Goal: Transaction & Acquisition: Purchase product/service

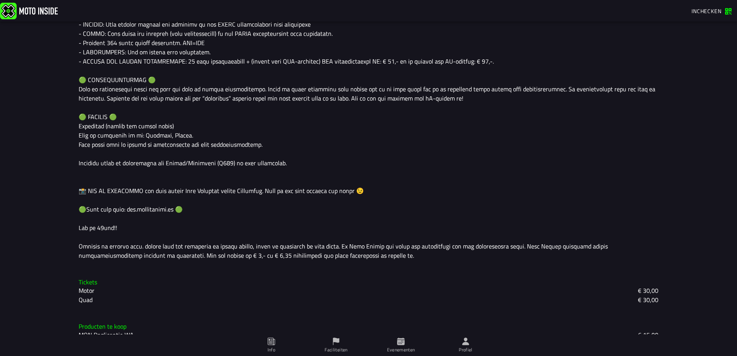
scroll to position [598, 0]
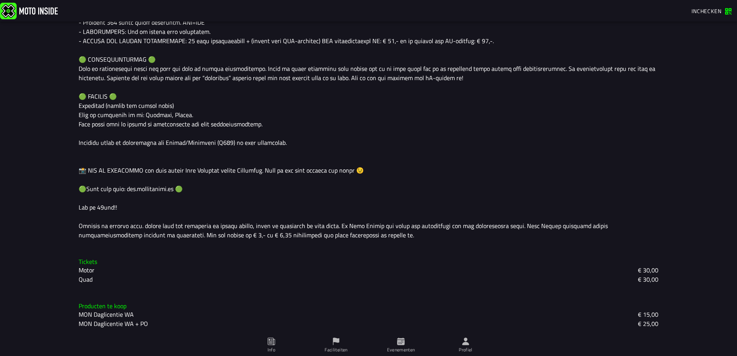
click at [81, 263] on h3 "Tickets" at bounding box center [368, 261] width 579 height 7
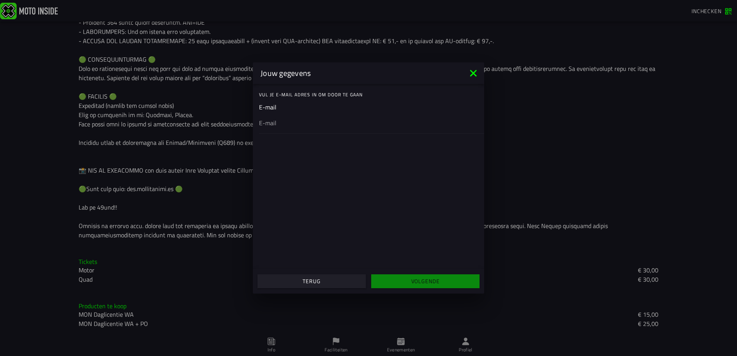
click at [185, 302] on ion-backdrop at bounding box center [368, 178] width 737 height 356
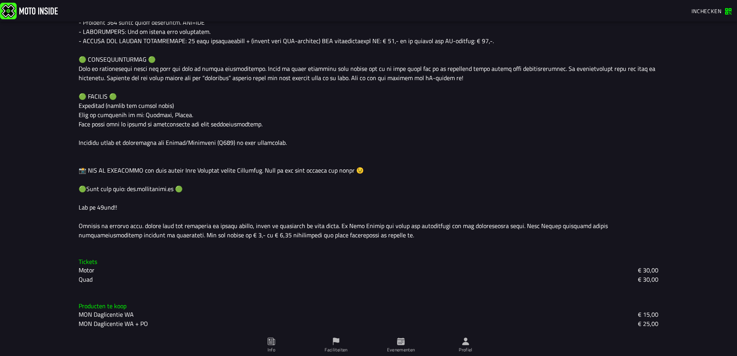
click at [0, 0] on slot "Motor" at bounding box center [0, 0] width 0 height 0
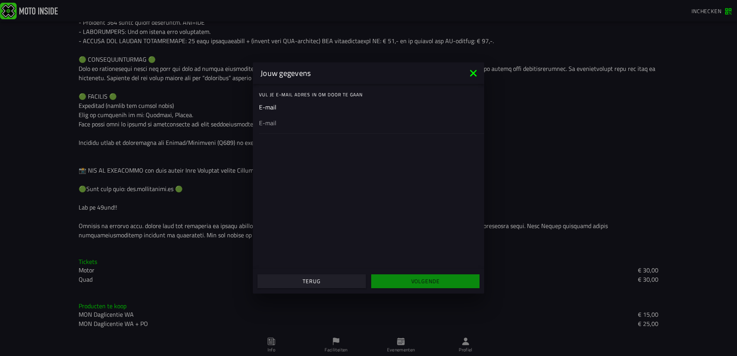
click at [308, 103] on ion-input "E-mail" at bounding box center [368, 117] width 219 height 31
click at [265, 109] on ion-input "E-mail" at bounding box center [368, 117] width 219 height 31
click at [277, 109] on ion-input "E-mail" at bounding box center [368, 117] width 219 height 31
click at [305, 96] on ion-label "Vul je E-mail adres in om door te gaan" at bounding box center [371, 94] width 225 height 7
click at [290, 151] on div "Vul je E-mail adres in om door te gaan E-mail" at bounding box center [368, 176] width 231 height 185
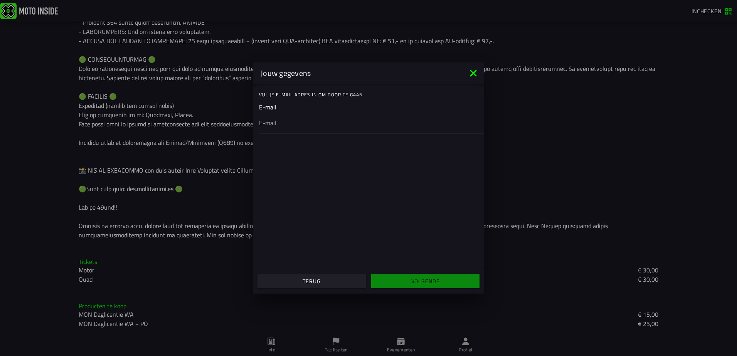
click at [447, 283] on ion-col "Volgende" at bounding box center [425, 281] width 114 height 21
drag, startPoint x: 406, startPoint y: 75, endPoint x: 417, endPoint y: 87, distance: 16.4
click at [406, 75] on div "Jouw gegevens" at bounding box center [359, 73] width 199 height 12
click at [473, 73] on icon at bounding box center [473, 73] width 7 height 7
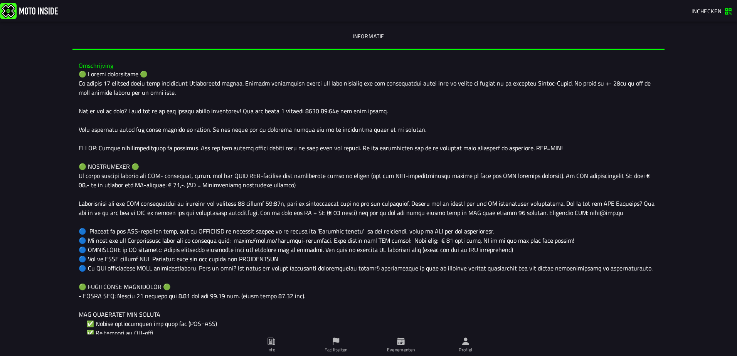
scroll to position [175, 0]
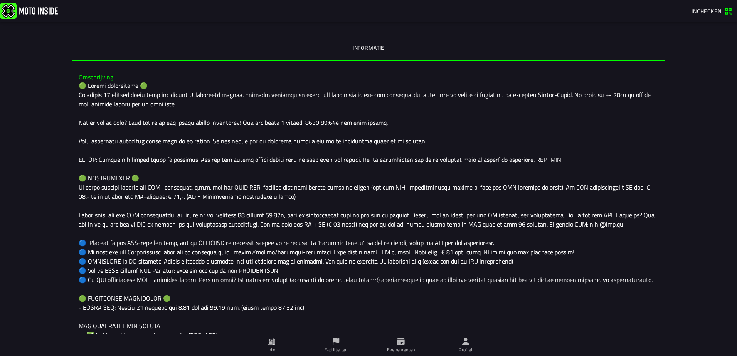
click at [707, 9] on span "Inchecken" at bounding box center [706, 11] width 30 height 8
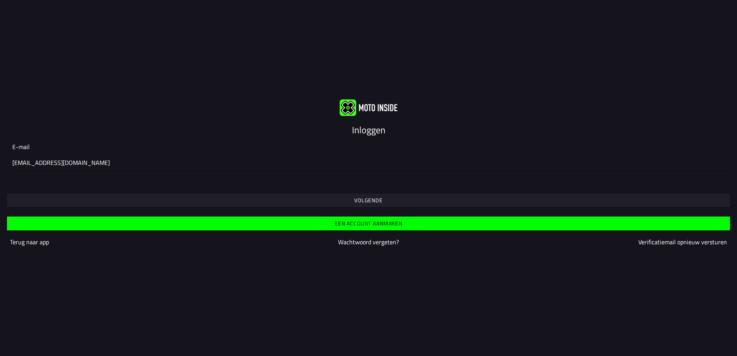
type input "[EMAIL_ADDRESS][DOMAIN_NAME]"
click at [0, 0] on slot "Wachtwoord vergeten?" at bounding box center [0, 0] width 0 height 0
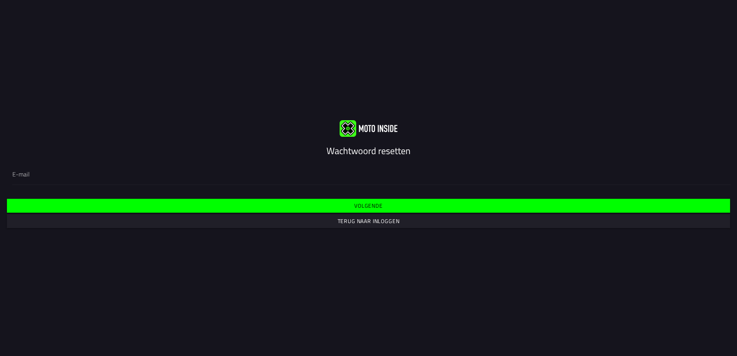
click at [0, 0] on slot "Volgende" at bounding box center [0, 0] width 0 height 0
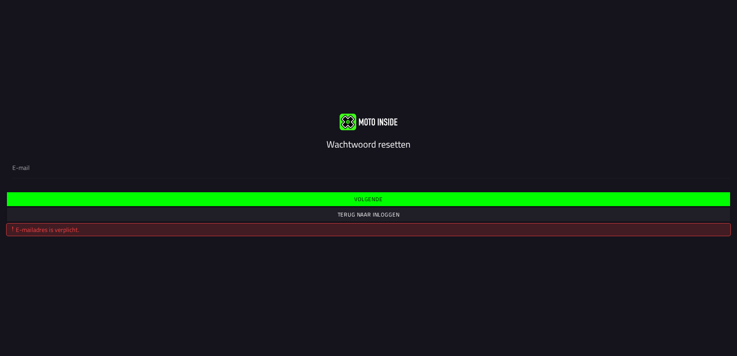
click at [358, 233] on div "E-mailadres is verplicht." at bounding box center [368, 229] width 717 height 9
click at [0, 0] on slot "Terug naar inloggen" at bounding box center [0, 0] width 0 height 0
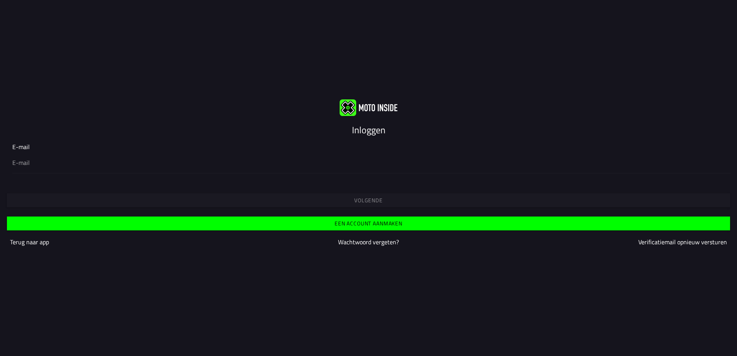
click at [28, 147] on ion-input "E-mail" at bounding box center [368, 157] width 712 height 31
drag, startPoint x: 33, startPoint y: 148, endPoint x: 60, endPoint y: 153, distance: 27.4
click at [55, 153] on ion-input "E-mail" at bounding box center [368, 157] width 712 height 31
drag, startPoint x: 94, startPoint y: 166, endPoint x: 99, endPoint y: 181, distance: 15.8
click at [98, 180] on form "E-mail Volgende Een account aanmaken Terug naar app Wachtwoord vergeten? Verifi…" at bounding box center [368, 196] width 737 height 121
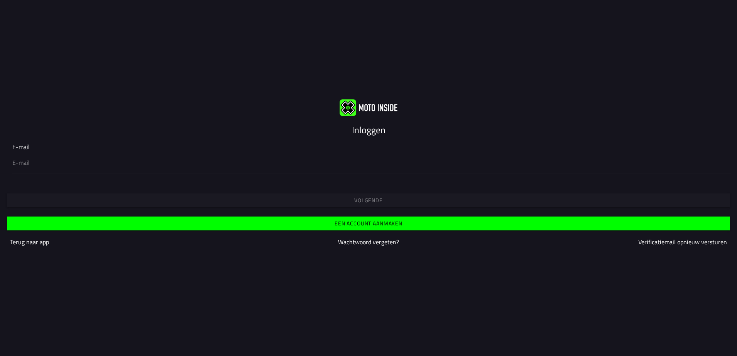
click at [0, 0] on slot "Terug naar app" at bounding box center [0, 0] width 0 height 0
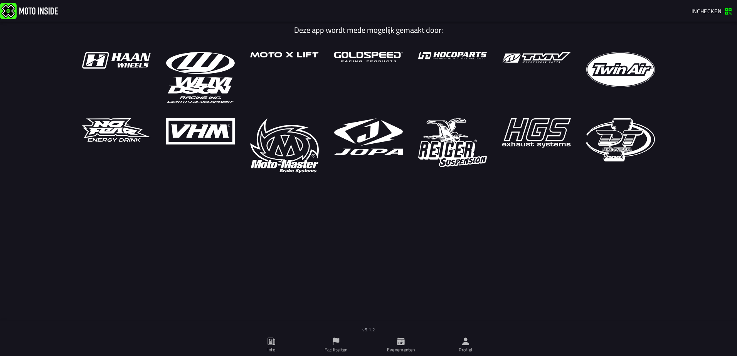
click at [707, 11] on span "Inchecken" at bounding box center [706, 11] width 30 height 8
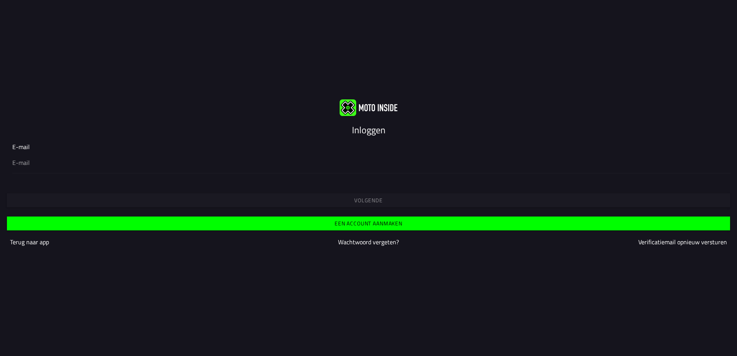
click at [52, 147] on ion-input "E-mail" at bounding box center [368, 157] width 712 height 31
click at [41, 158] on input "email" at bounding box center [368, 162] width 712 height 9
click at [0, 0] on slot "Wachtwoord vergeten?" at bounding box center [0, 0] width 0 height 0
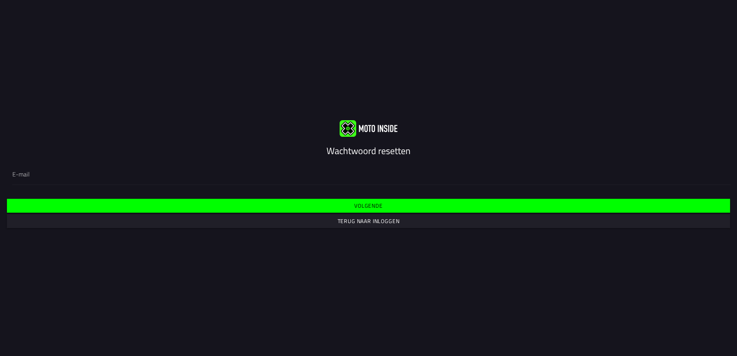
click at [0, 0] on slot "Terug naar inloggen" at bounding box center [0, 0] width 0 height 0
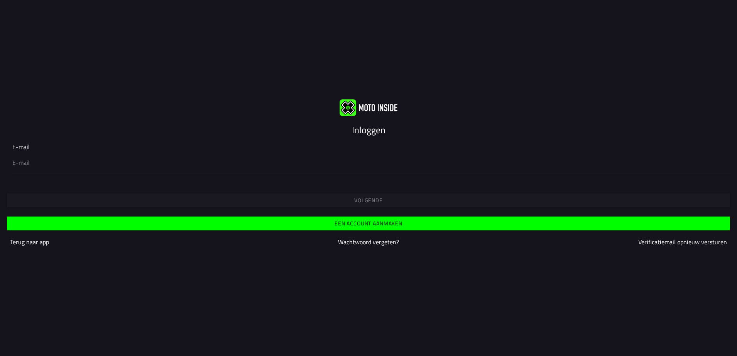
click at [0, 0] on slot "Een account aanmaken" at bounding box center [0, 0] width 0 height 0
click at [32, 146] on ion-input "E-mail" at bounding box center [368, 157] width 712 height 31
click at [0, 0] on slot "Terug naar app" at bounding box center [0, 0] width 0 height 0
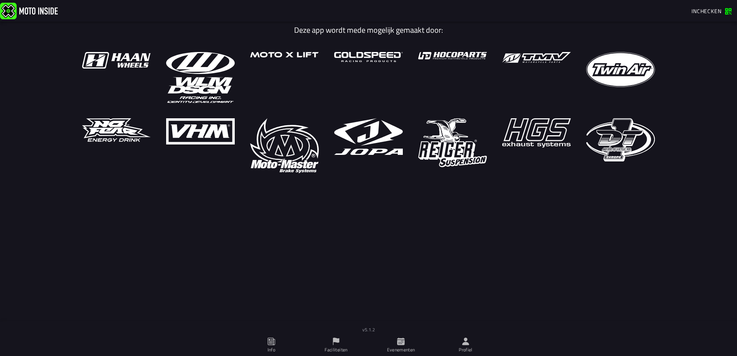
click at [718, 9] on span "Inchecken" at bounding box center [706, 11] width 30 height 8
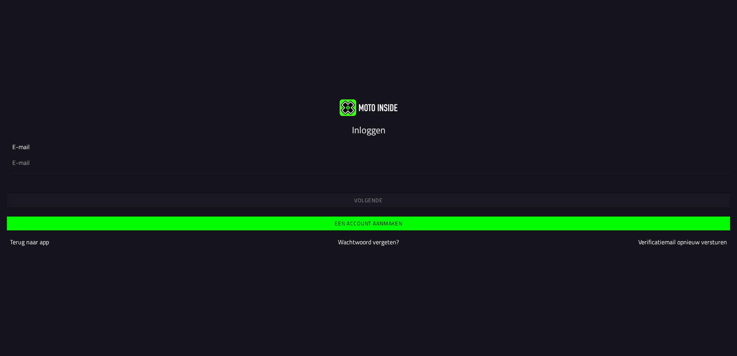
click at [369, 198] on div "Volgende" at bounding box center [368, 194] width 737 height 28
click at [21, 147] on ion-input "E-mail" at bounding box center [368, 157] width 712 height 31
drag, startPoint x: 21, startPoint y: 147, endPoint x: 144, endPoint y: 159, distance: 123.5
click at [144, 159] on input "email" at bounding box center [368, 162] width 712 height 9
drag, startPoint x: 145, startPoint y: 164, endPoint x: 127, endPoint y: 172, distance: 19.7
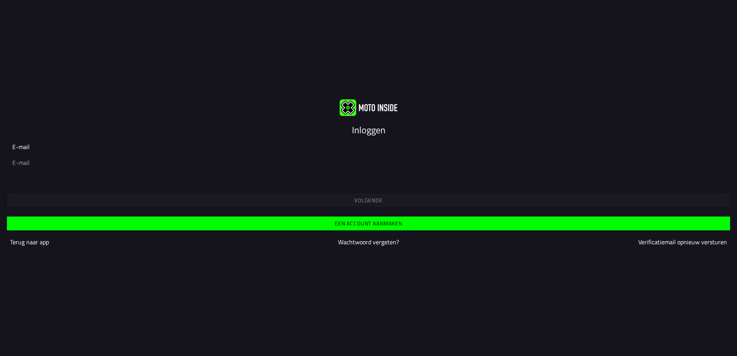
click at [145, 165] on input "email" at bounding box center [368, 162] width 712 height 9
click at [19, 162] on input "email" at bounding box center [368, 162] width 712 height 9
type input "[EMAIL_ADDRESS][DOMAIN_NAME]"
click at [46, 146] on ion-input "E-mail info@rolfcoolenautos.nl" at bounding box center [368, 157] width 712 height 31
click at [0, 0] on slot "Wachtwoord vergeten?" at bounding box center [0, 0] width 0 height 0
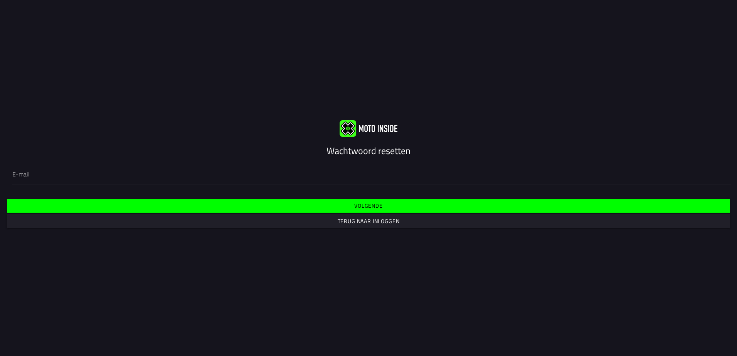
click at [0, 0] on slot "Terug naar inloggen" at bounding box center [0, 0] width 0 height 0
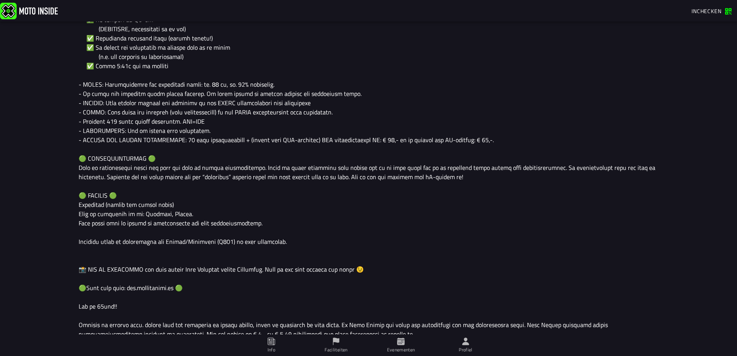
scroll to position [560, 0]
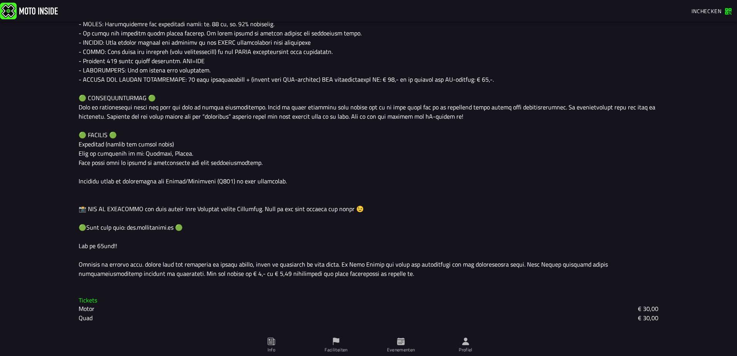
click at [85, 301] on h3 "Tickets" at bounding box center [368, 300] width 579 height 7
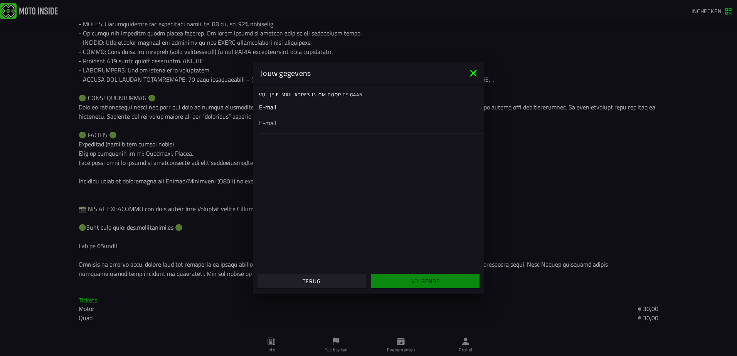
click at [270, 109] on ion-input "E-mail" at bounding box center [368, 117] width 219 height 31
drag, startPoint x: 280, startPoint y: 106, endPoint x: 287, endPoint y: 104, distance: 7.0
click at [287, 104] on ion-input "E-mail" at bounding box center [368, 117] width 219 height 31
click at [271, 123] on input "email" at bounding box center [368, 122] width 219 height 9
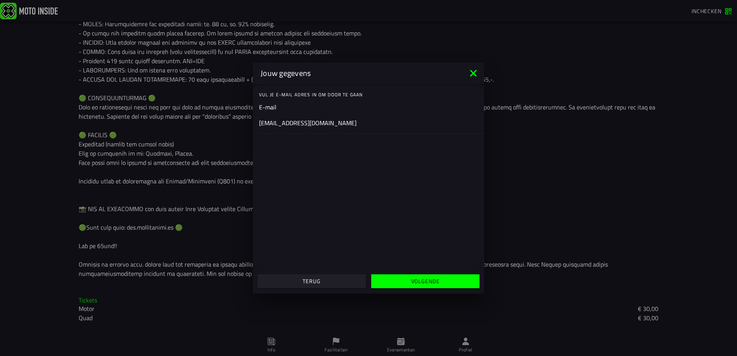
type input "[EMAIL_ADDRESS][DOMAIN_NAME]"
click at [0, 0] on slot "Volgende" at bounding box center [0, 0] width 0 height 0
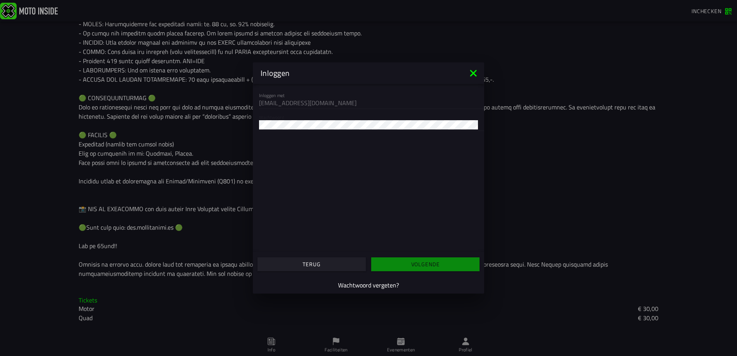
click at [0, 0] on slot "Wachtwoord vergeten?" at bounding box center [0, 0] width 0 height 0
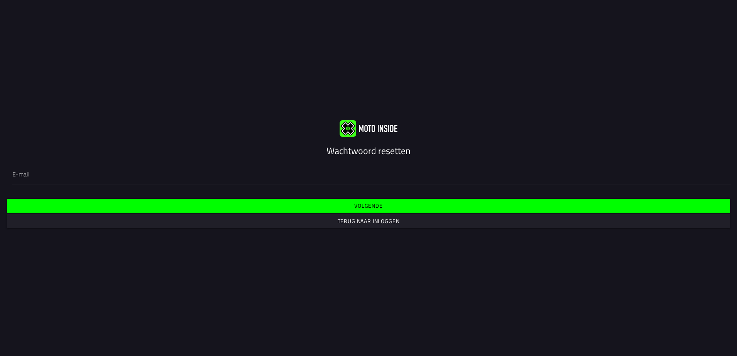
click at [0, 0] on slot "Volgende" at bounding box center [0, 0] width 0 height 0
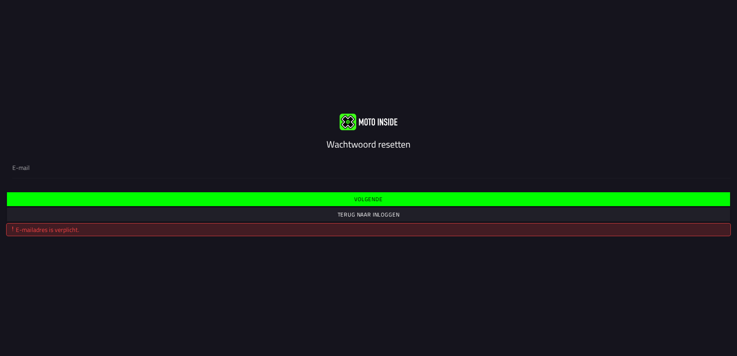
click at [206, 228] on div "E-mailadres is verplicht." at bounding box center [368, 229] width 717 height 9
click at [0, 0] on slot "Volgende" at bounding box center [0, 0] width 0 height 0
click at [50, 166] on input "email" at bounding box center [368, 167] width 712 height 9
type input "[EMAIL_ADDRESS][DOMAIN_NAME]"
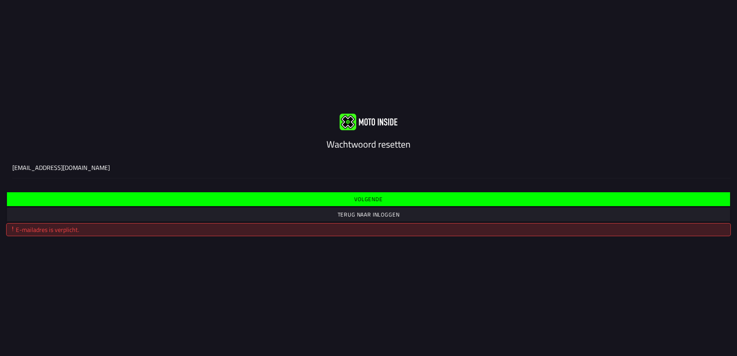
click at [0, 0] on slot "Volgende" at bounding box center [0, 0] width 0 height 0
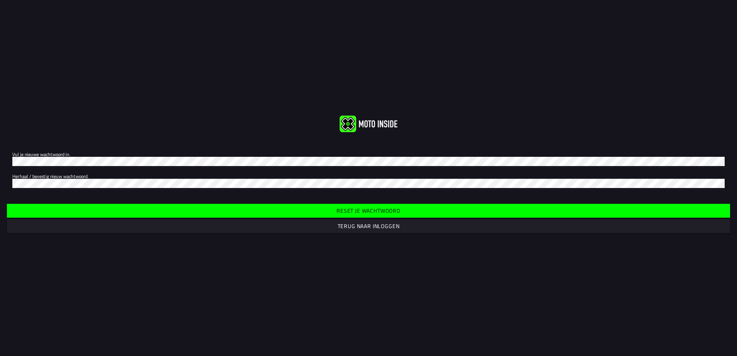
click at [0, 0] on slot "Reset je wachtwoord" at bounding box center [0, 0] width 0 height 0
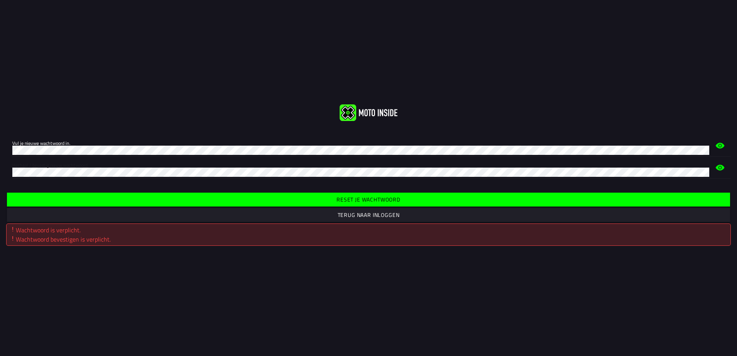
click at [736, 356] on html "Vul je nieuwe wachtwoord in. Herhaal / bevestig nieuw wachtwoord. Reset je wach…" at bounding box center [368, 178] width 737 height 356
click at [0, 0] on slot "Reset je wachtwoord" at bounding box center [0, 0] width 0 height 0
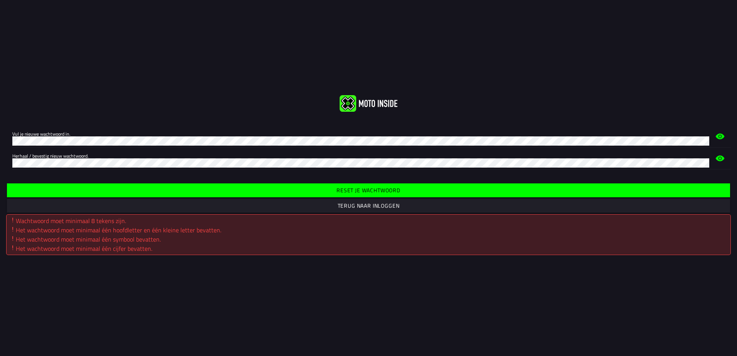
click at [0, 0] on slot "Reset je wachtwoord" at bounding box center [0, 0] width 0 height 0
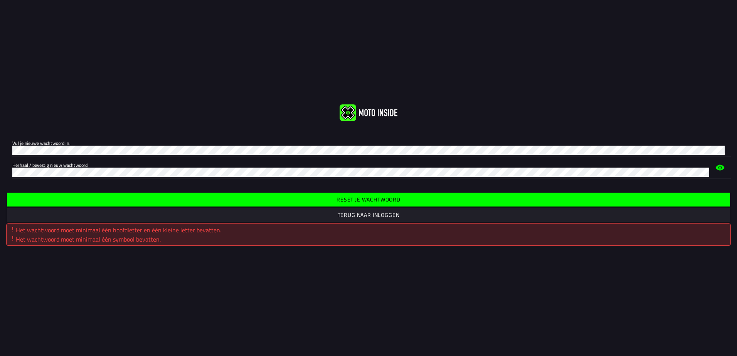
click at [25, 158] on label "Herhaal / bevestig nieuw wachtwoord." at bounding box center [360, 168] width 697 height 22
click at [45, 158] on label "Herhaal / bevestig nieuw wachtwoord." at bounding box center [360, 168] width 697 height 22
drag, startPoint x: 43, startPoint y: 185, endPoint x: 34, endPoint y: 185, distance: 8.9
click at [43, 185] on div "Reset je wachtwoord Terug naar inloggen Het wachtwoord moet minimaal één hoofdl…" at bounding box center [368, 218] width 737 height 67
click at [21, 157] on label "Herhaal / bevestig nieuw wachtwoord." at bounding box center [368, 168] width 712 height 22
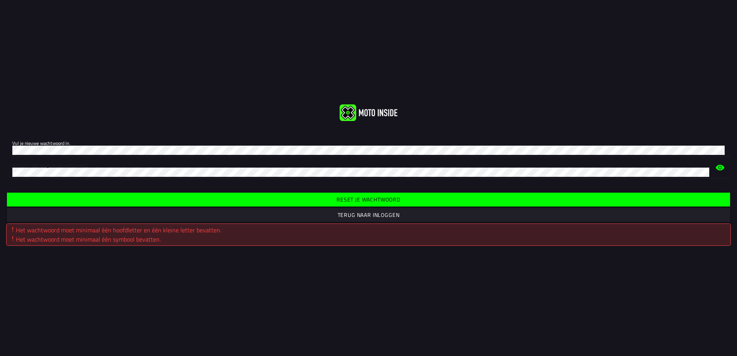
click at [0, 0] on slot "Reset je wachtwoord" at bounding box center [0, 0] width 0 height 0
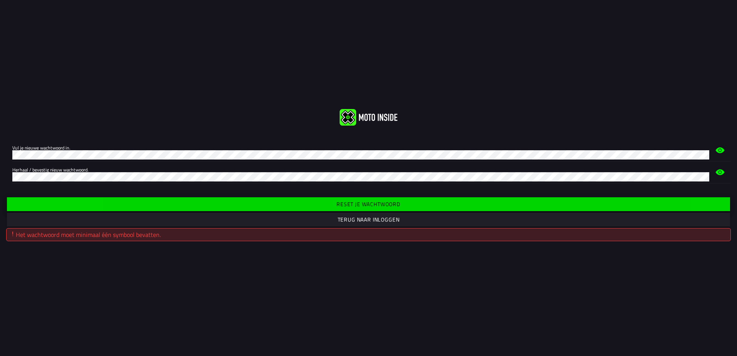
click at [0, 0] on slot "Reset je wachtwoord" at bounding box center [0, 0] width 0 height 0
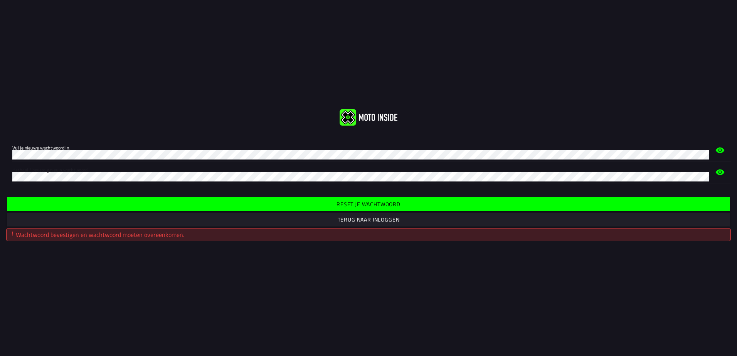
click at [0, 0] on slot "Reset je wachtwoord" at bounding box center [0, 0] width 0 height 0
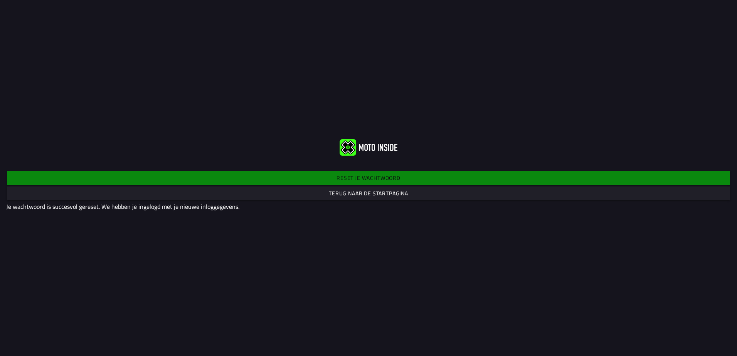
click at [0, 0] on slot "Terug naar de startpagina" at bounding box center [0, 0] width 0 height 0
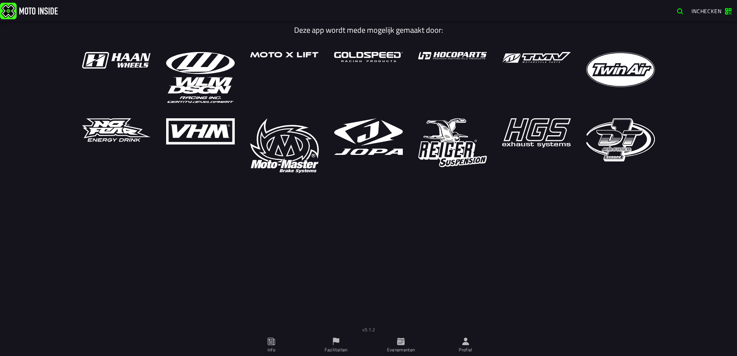
click at [701, 8] on span "Inchecken" at bounding box center [706, 11] width 30 height 8
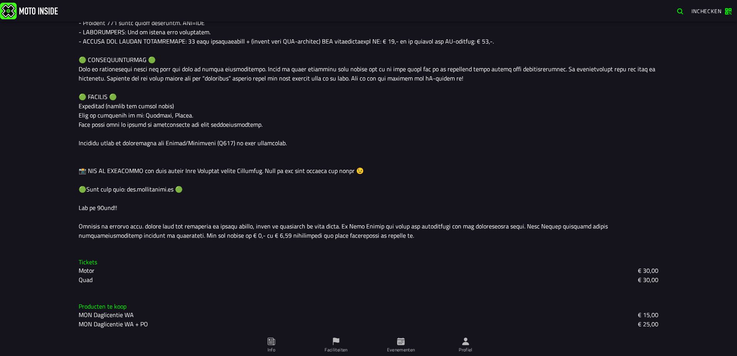
scroll to position [598, 0]
click at [0, 0] on slot "Motor" at bounding box center [0, 0] width 0 height 0
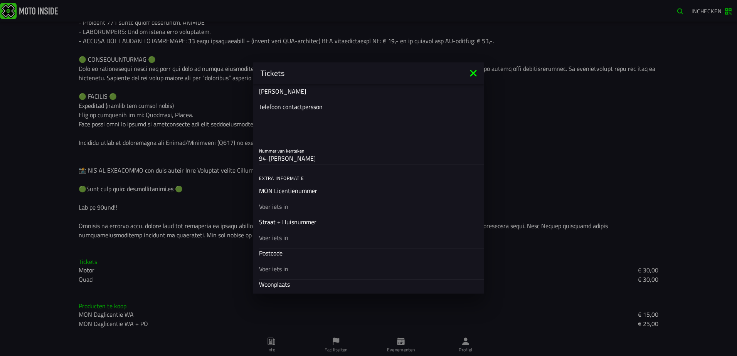
scroll to position [231, 0]
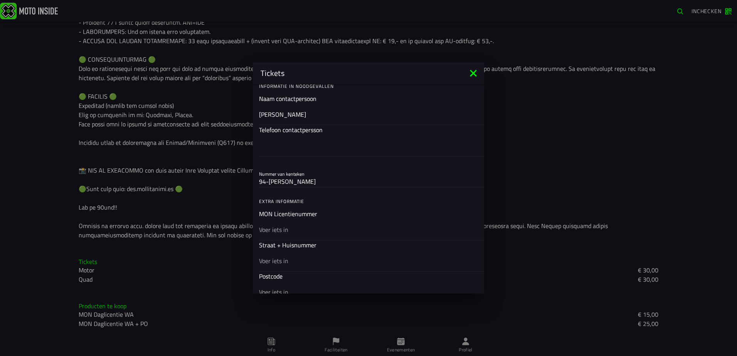
click at [0, 0] on input "94-ml-gv" at bounding box center [0, 0] width 0 height 0
type input "9"
type input "HH3021"
click at [0, 0] on ion-input "MON Licentienummer" at bounding box center [0, 0] width 0 height 0
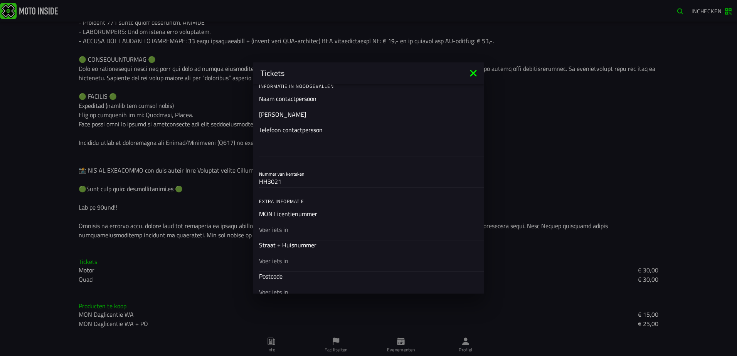
click at [0, 0] on input "text" at bounding box center [0, 0] width 0 height 0
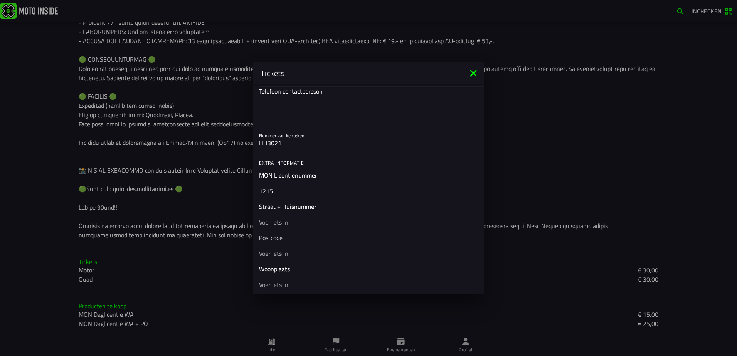
type input "1215"
click at [0, 0] on input "text" at bounding box center [0, 0] width 0 height 0
type input "broeder hogardstraat 9"
click at [0, 0] on input "text" at bounding box center [0, 0] width 0 height 0
type input "5427eh"
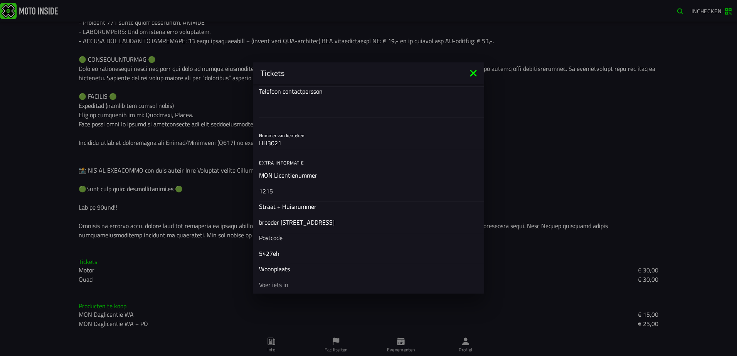
click at [0, 0] on input "text" at bounding box center [0, 0] width 0 height 0
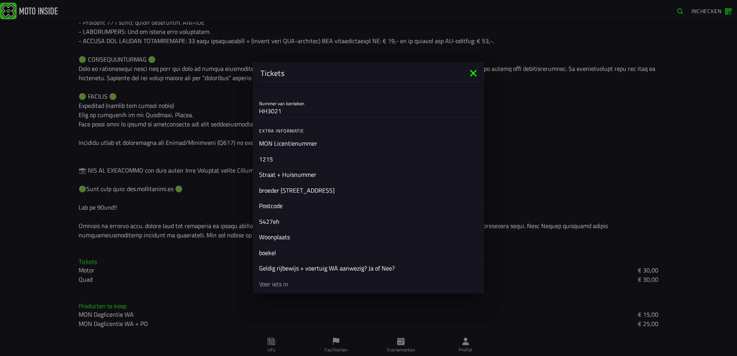
scroll to position [385, 0]
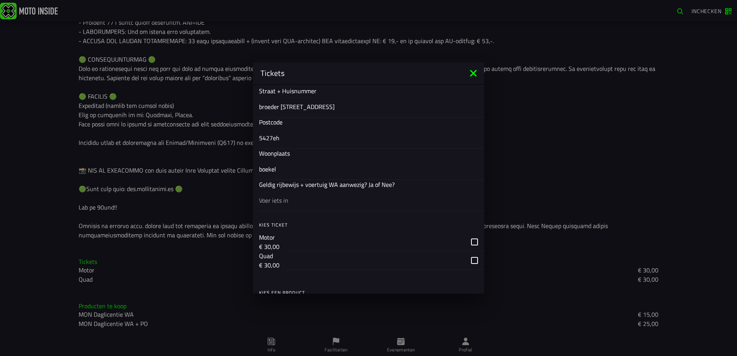
type input "boekel"
click at [0, 0] on input "text" at bounding box center [0, 0] width 0 height 0
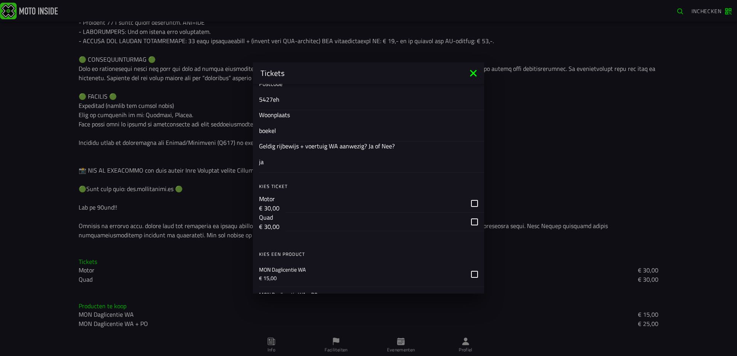
scroll to position [462, 0]
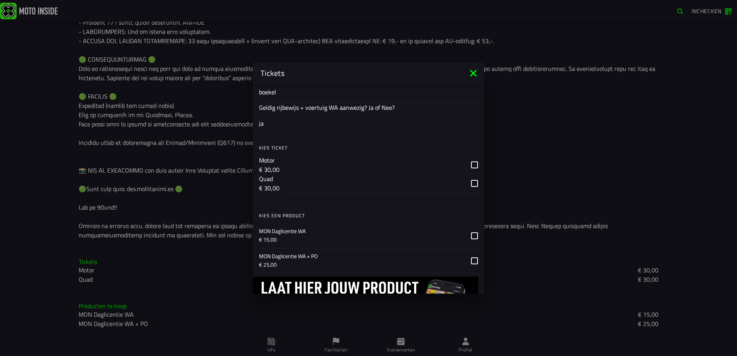
type input "ja"
click at [469, 165] on div "button" at bounding box center [385, 165] width 198 height 18
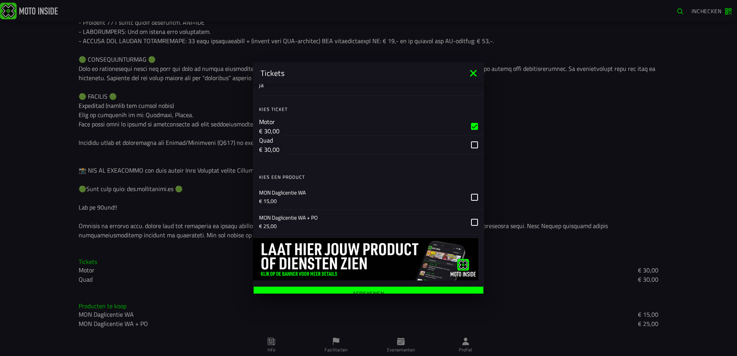
scroll to position [509, 0]
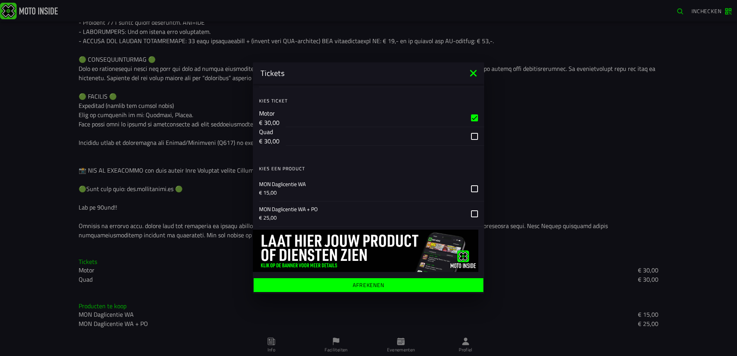
click at [375, 25] on ion-label "Afrekenen" at bounding box center [368, 8] width 231 height 31
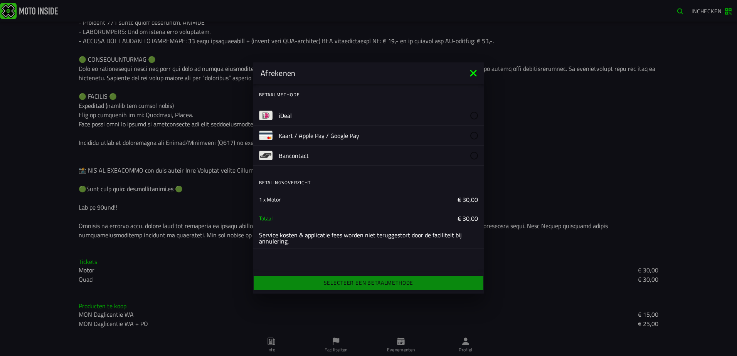
click at [0, 0] on slot "iDeal" at bounding box center [0, 0] width 0 height 0
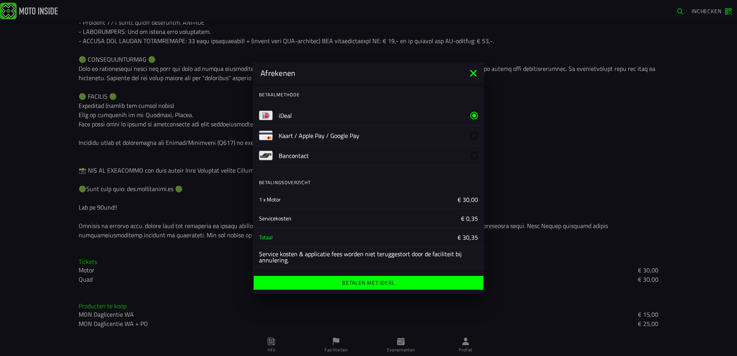
click at [356, 283] on ion-label "Betalen met iDeal" at bounding box center [368, 282] width 53 height 5
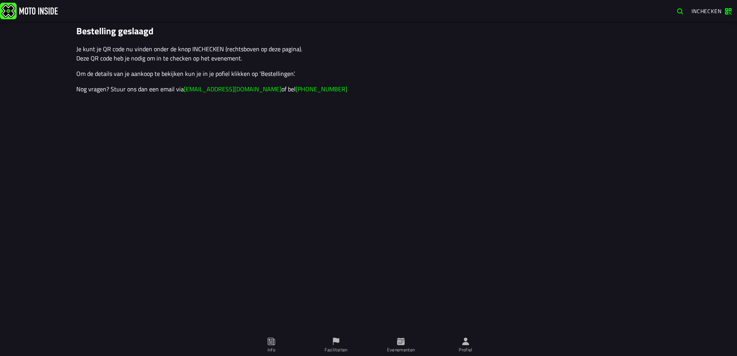
click at [707, 10] on span "Inchecken" at bounding box center [706, 11] width 30 height 8
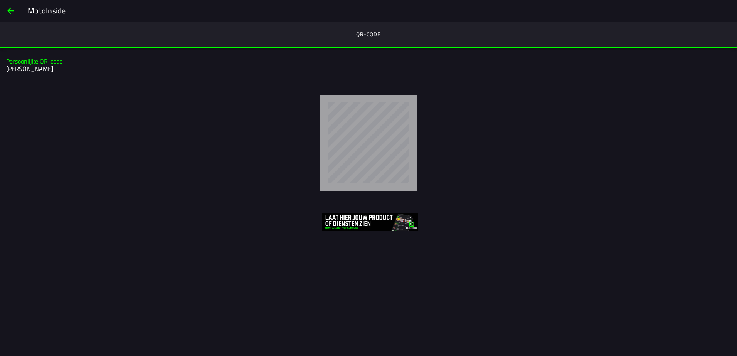
click at [579, 188] on div at bounding box center [368, 143] width 737 height 109
click at [10, 8] on span "back" at bounding box center [10, 11] width 9 height 18
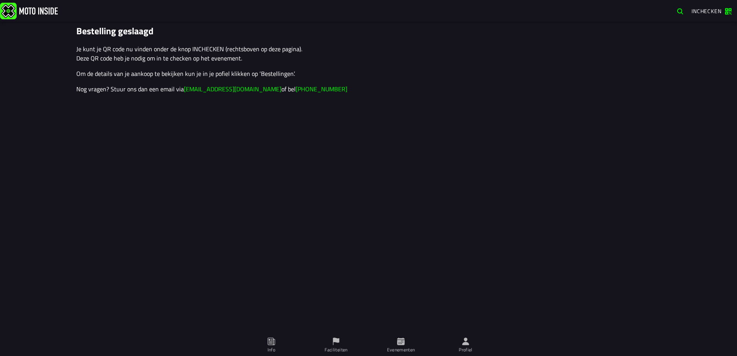
click at [703, 10] on span "Inchecken" at bounding box center [706, 11] width 30 height 8
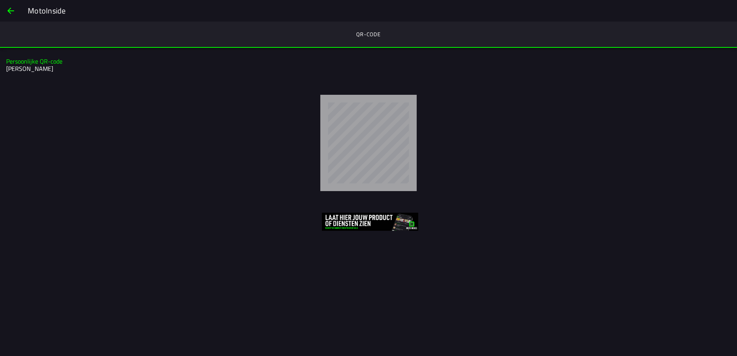
click at [0, 0] on slot "Persoonlijke QR-code" at bounding box center [0, 0] width 0 height 0
drag, startPoint x: 381, startPoint y: 31, endPoint x: 160, endPoint y: 31, distance: 220.8
click at [376, 31] on ion-segment-button "QR-code" at bounding box center [368, 35] width 737 height 26
click at [10, 7] on span "back" at bounding box center [10, 11] width 9 height 18
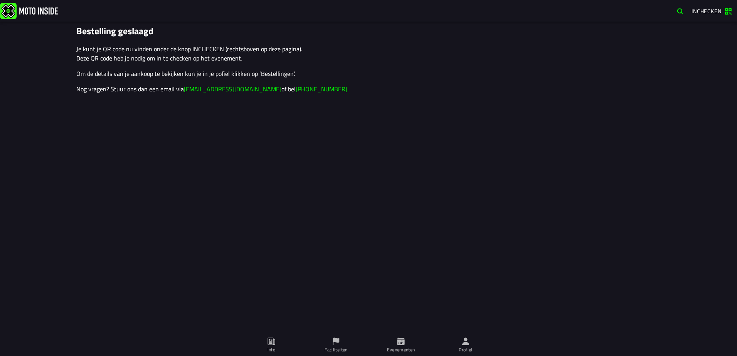
click at [272, 344] on icon at bounding box center [271, 341] width 8 height 8
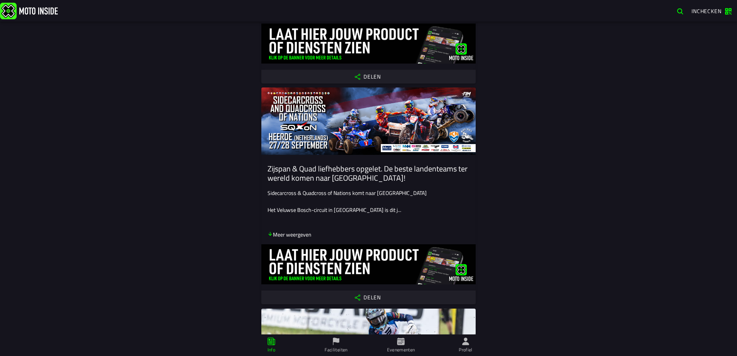
scroll to position [231, 0]
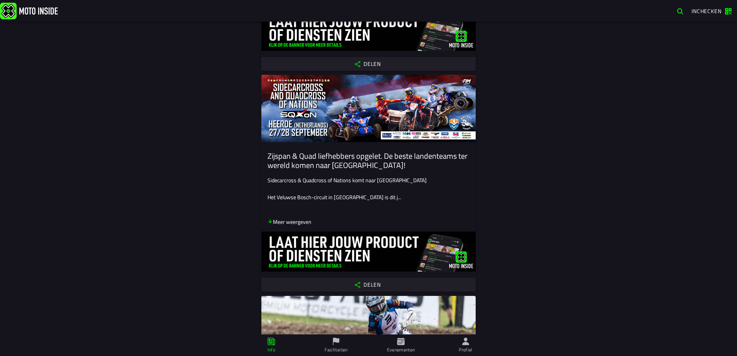
click at [401, 343] on icon at bounding box center [400, 341] width 8 height 8
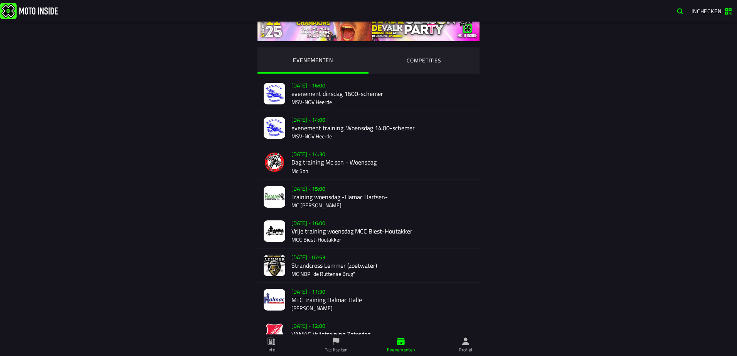
scroll to position [39, 0]
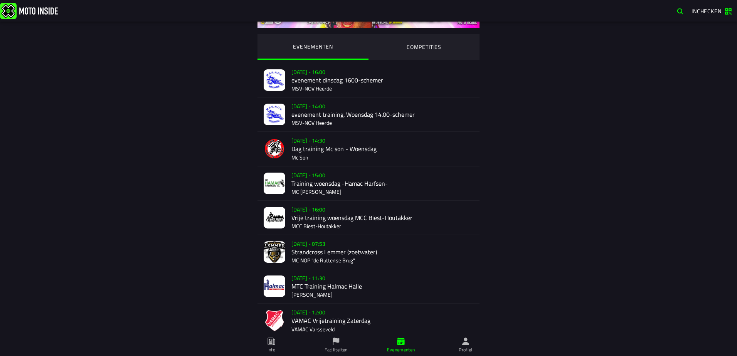
click at [0, 0] on icon at bounding box center [0, 0] width 0 height 0
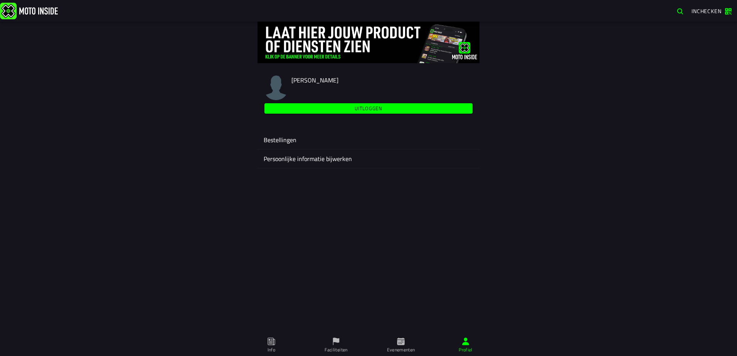
click at [281, 138] on ion-label "Bestellingen" at bounding box center [369, 139] width 210 height 9
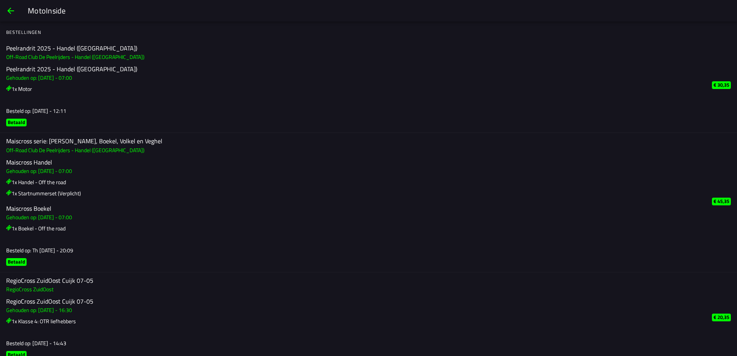
click at [0, 0] on slot "Betaald" at bounding box center [0, 0] width 0 height 0
click at [36, 57] on h3 "Off-Road Club De Peelrijders - Handel ([GEOGRAPHIC_DATA])" at bounding box center [355, 57] width 699 height 8
click at [45, 79] on h3 "Gehouden op: [DATE] - 07:00" at bounding box center [355, 78] width 699 height 8
click at [0, 0] on slot "€ 30,35" at bounding box center [0, 0] width 0 height 0
click at [10, 10] on span "back" at bounding box center [10, 11] width 9 height 18
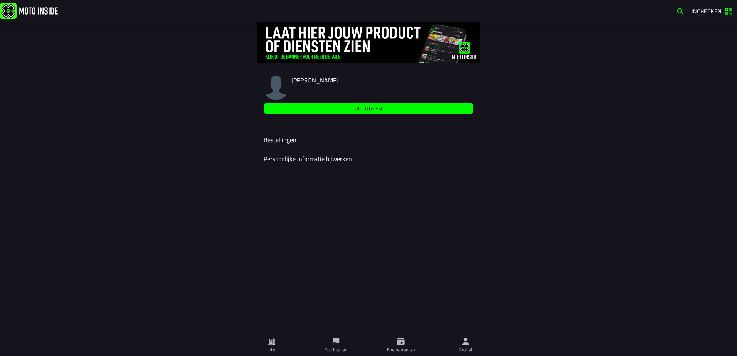
click at [313, 159] on ion-label "Persoonlijke informatie bijwerken" at bounding box center [369, 158] width 210 height 9
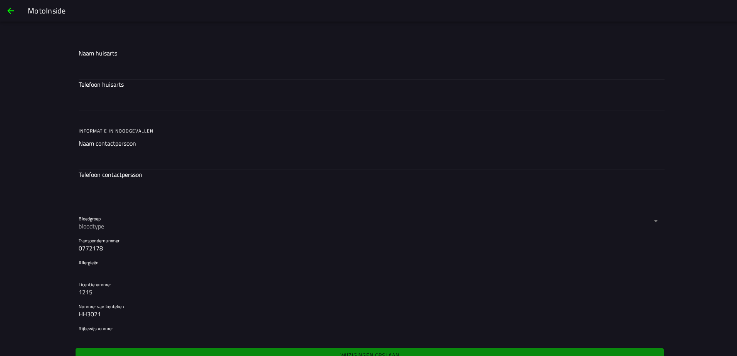
scroll to position [519, 0]
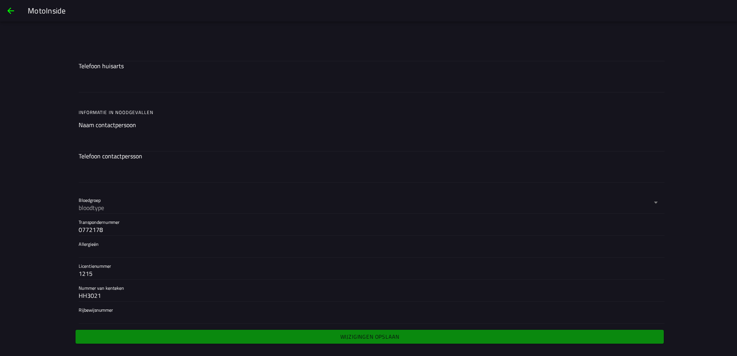
click at [11, 11] on span "back" at bounding box center [10, 11] width 9 height 18
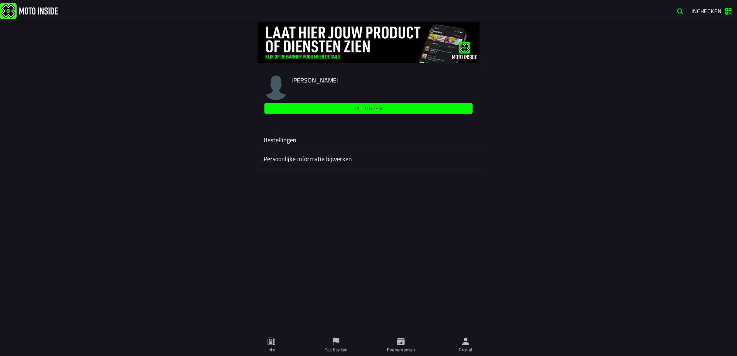
click at [287, 140] on ion-label "Bestellingen" at bounding box center [369, 139] width 210 height 9
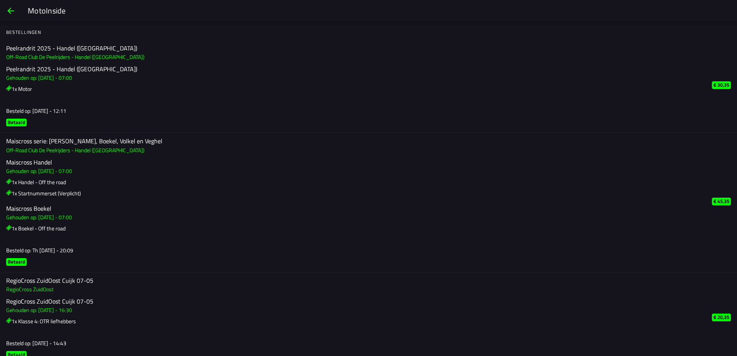
click at [12, 12] on span "back" at bounding box center [10, 11] width 9 height 18
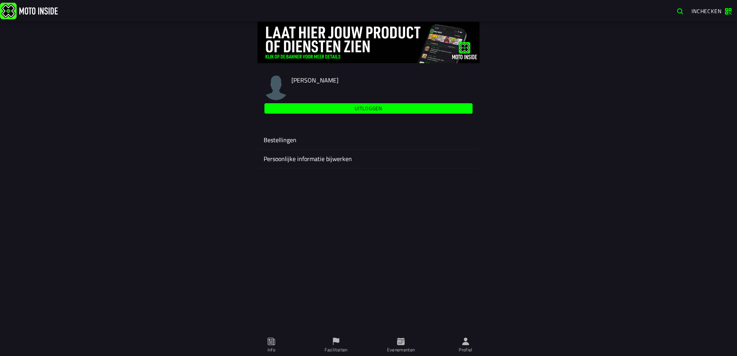
click at [0, 0] on slot "Uitloggen" at bounding box center [0, 0] width 0 height 0
